Goal: Task Accomplishment & Management: Complete application form

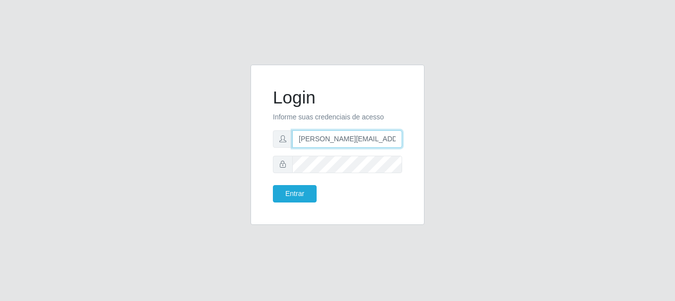
type input "[PERSON_NAME][EMAIL_ADDRESS][DOMAIN_NAME]"
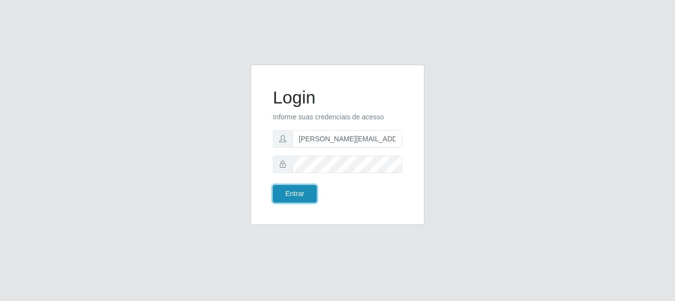
click at [294, 193] on button "Entrar" at bounding box center [295, 193] width 44 height 17
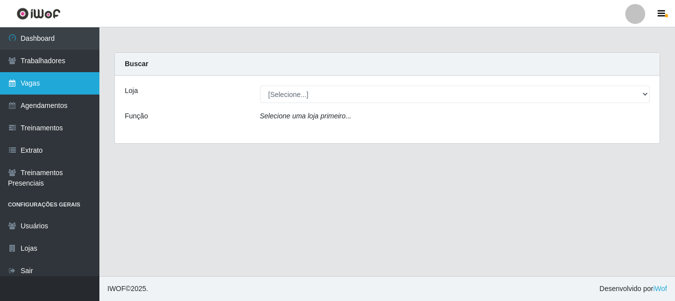
click at [50, 83] on link "Vagas" at bounding box center [49, 83] width 99 height 22
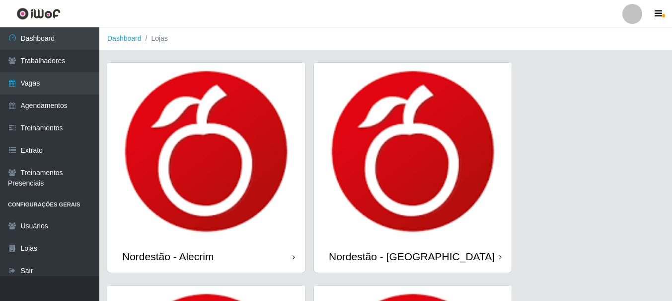
click at [170, 256] on div "Nordestão - Alecrim" at bounding box center [167, 256] width 91 height 12
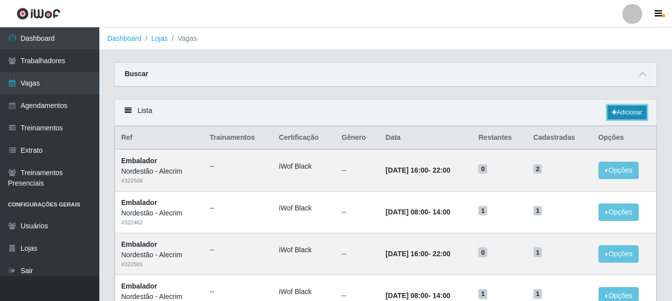
click at [626, 113] on link "Adicionar" at bounding box center [627, 112] width 39 height 14
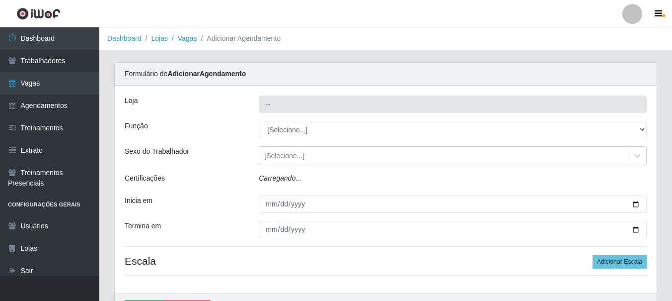
type input "Nordestão - Alecrim"
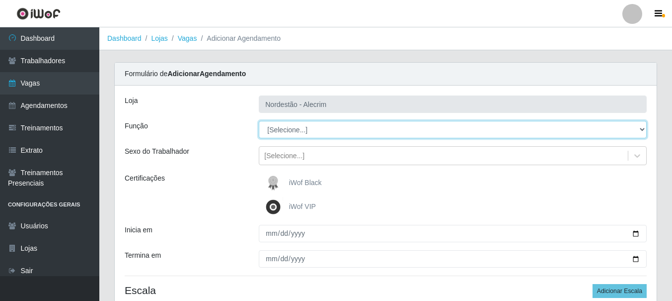
select select "1"
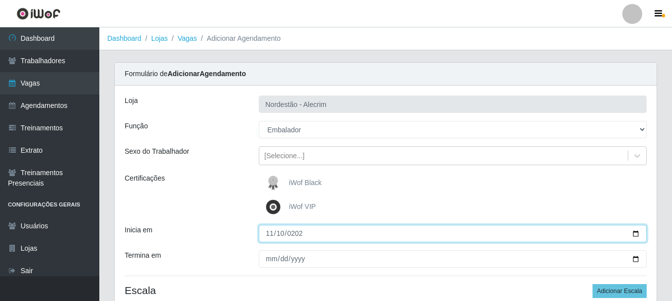
type input "[DATE]"
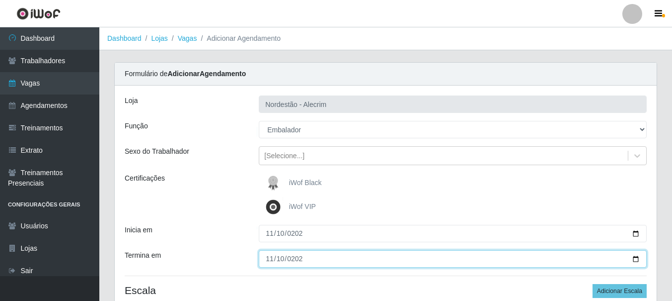
type input "[DATE]"
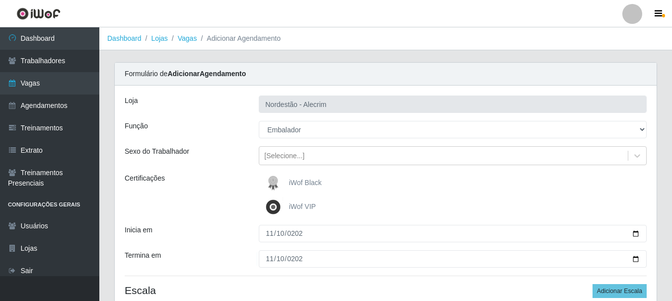
click at [453, 183] on div "iWof Black" at bounding box center [453, 183] width 388 height 20
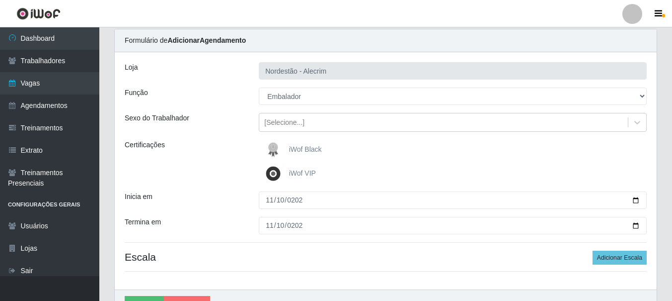
click at [621, 231] on div "Loja Nordestão - Alecrim Função [Selecione...] Balconista + Balconista de Padar…" at bounding box center [386, 170] width 542 height 237
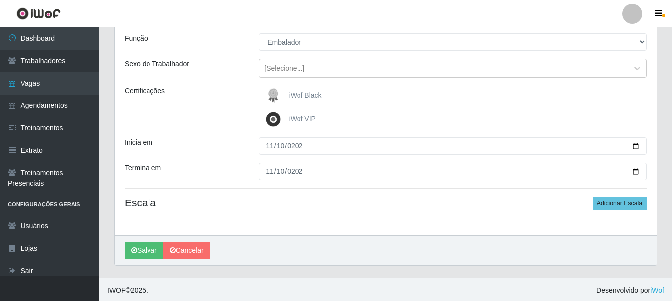
scroll to position [89, 0]
